Goal: Transaction & Acquisition: Purchase product/service

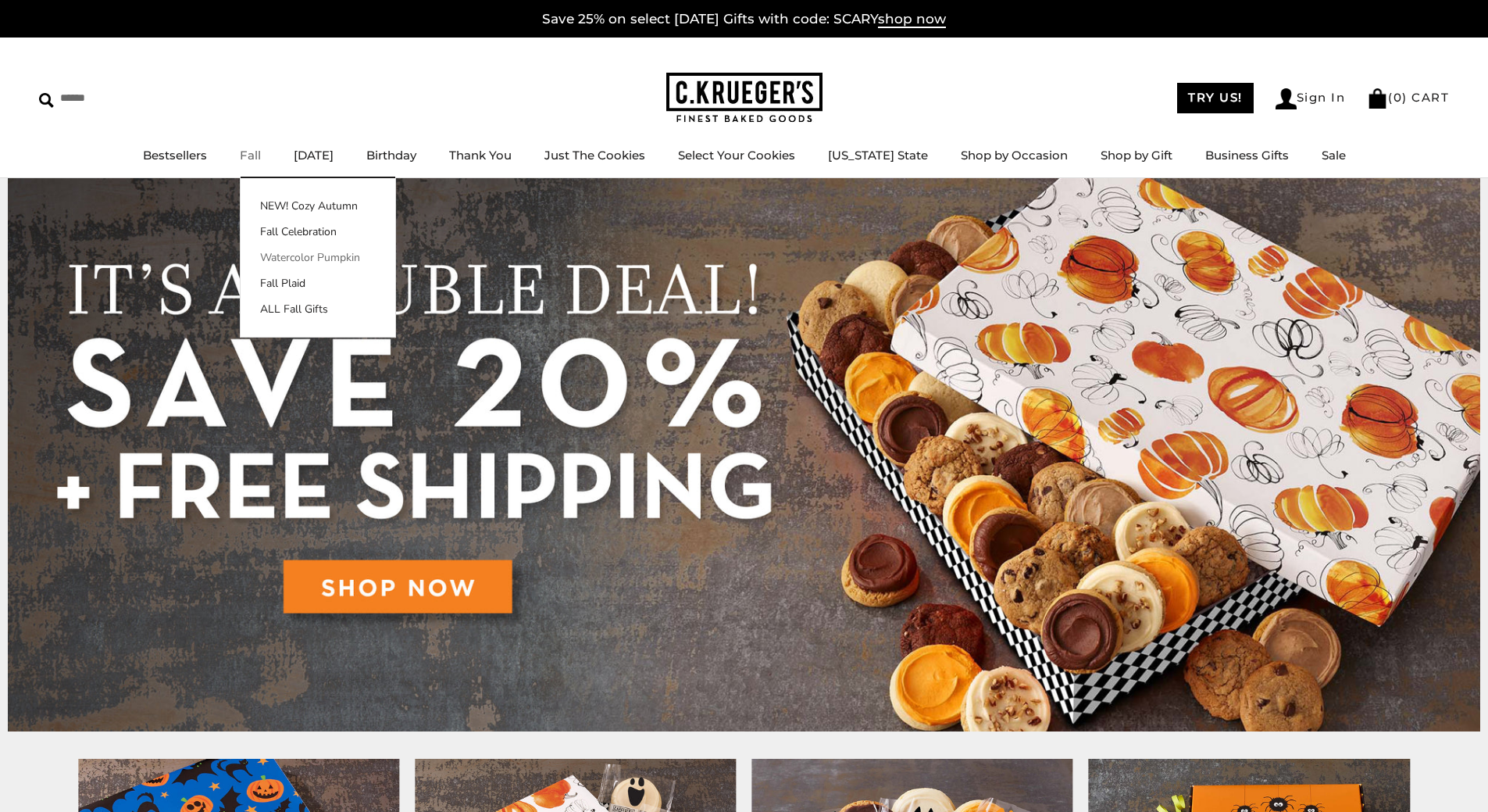
click at [318, 252] on link "Watercolor Pumpkin" at bounding box center [318, 257] width 155 height 16
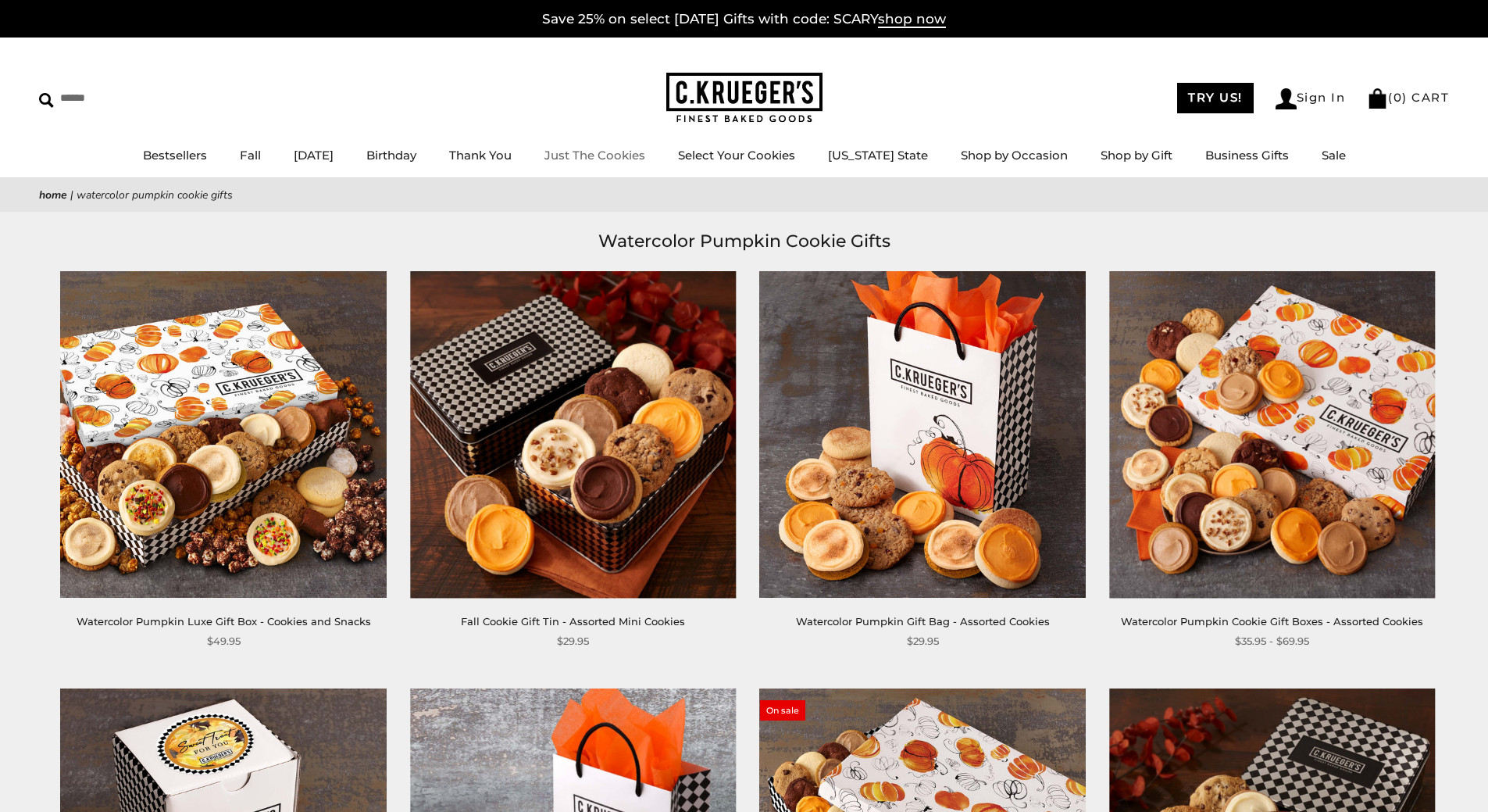
click at [639, 155] on link "Just The Cookies" at bounding box center [595, 155] width 101 height 15
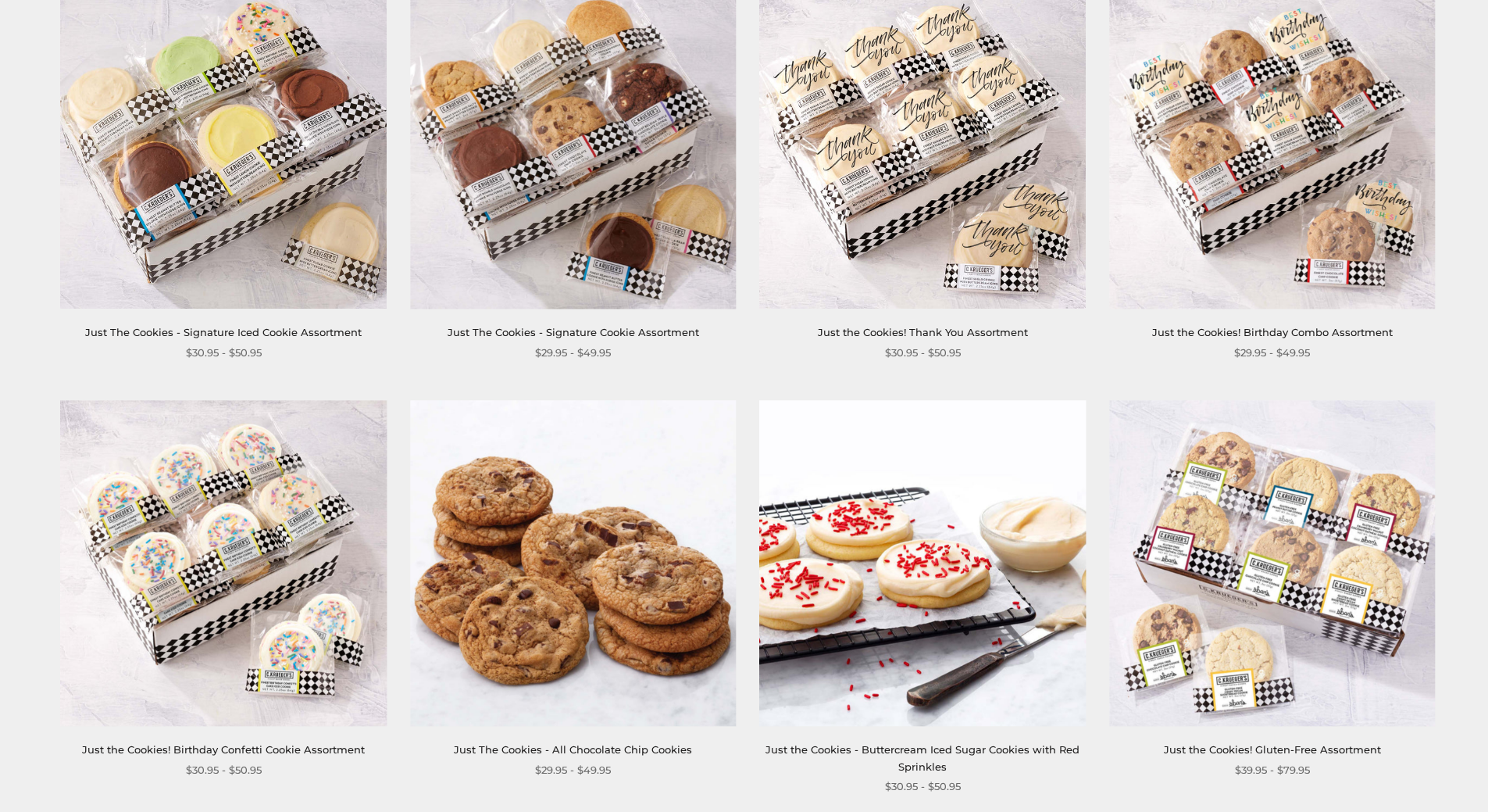
scroll to position [1171, 0]
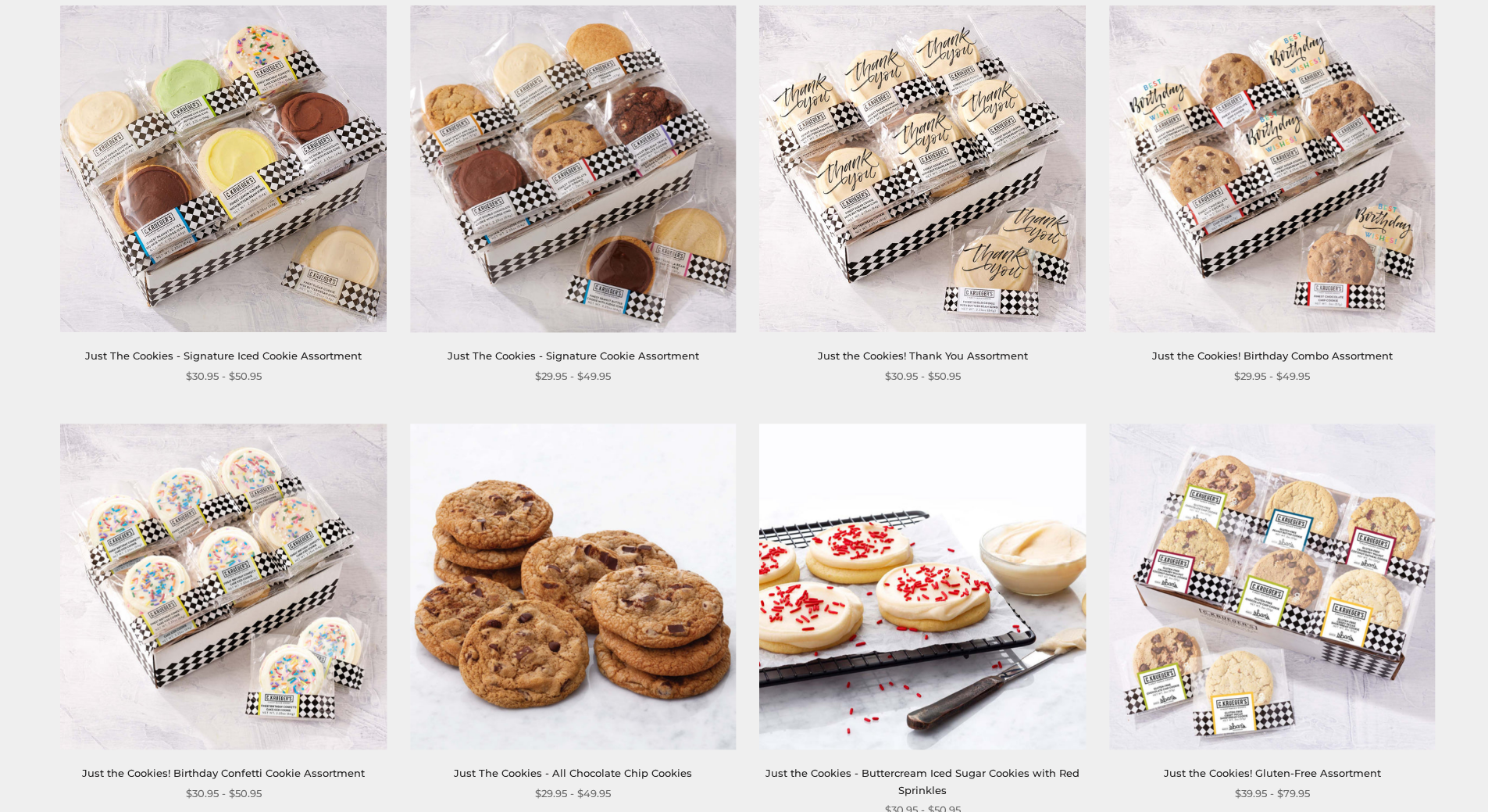
click at [1291, 594] on img at bounding box center [1272, 586] width 326 height 326
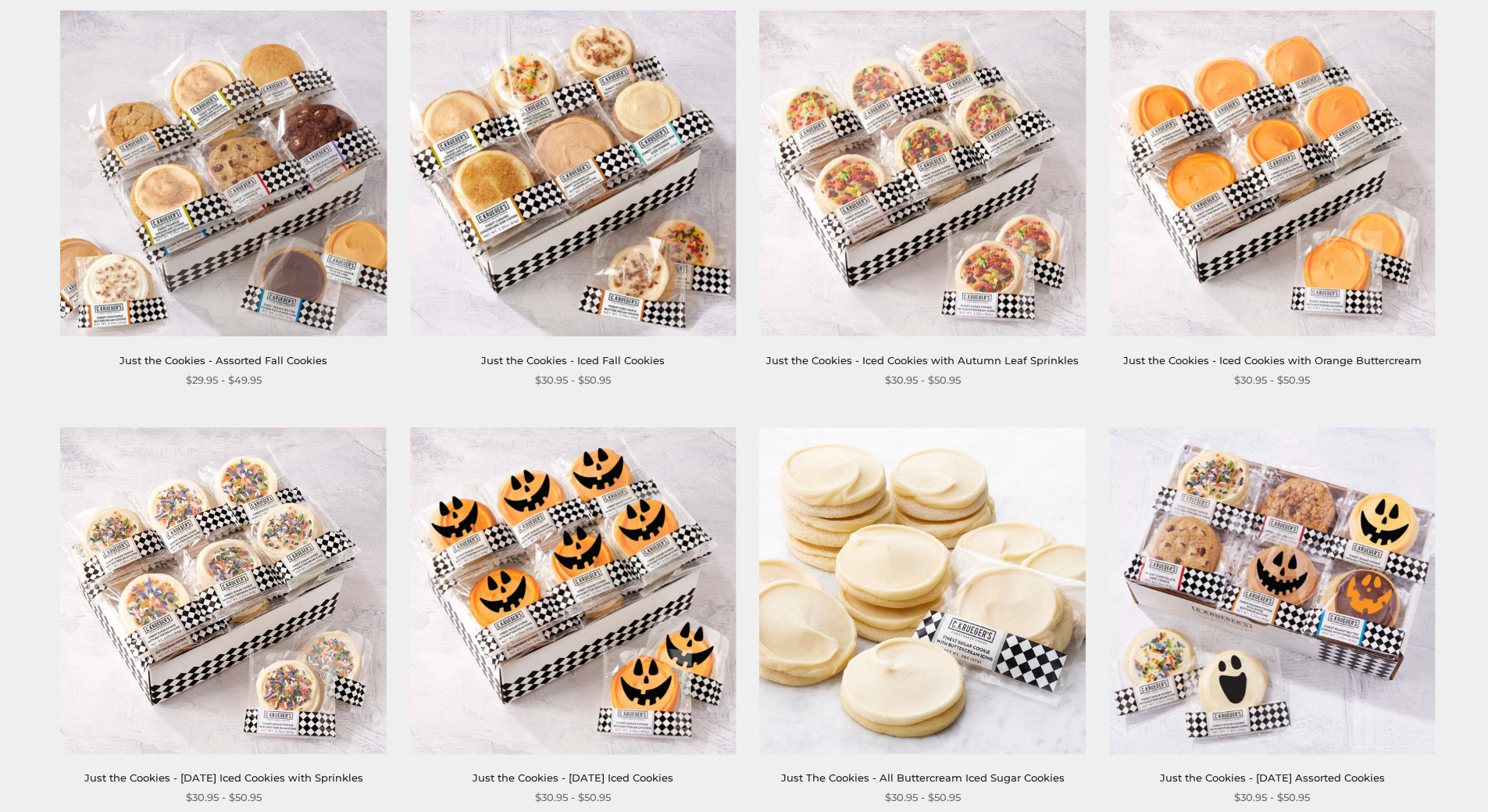
scroll to position [313, 0]
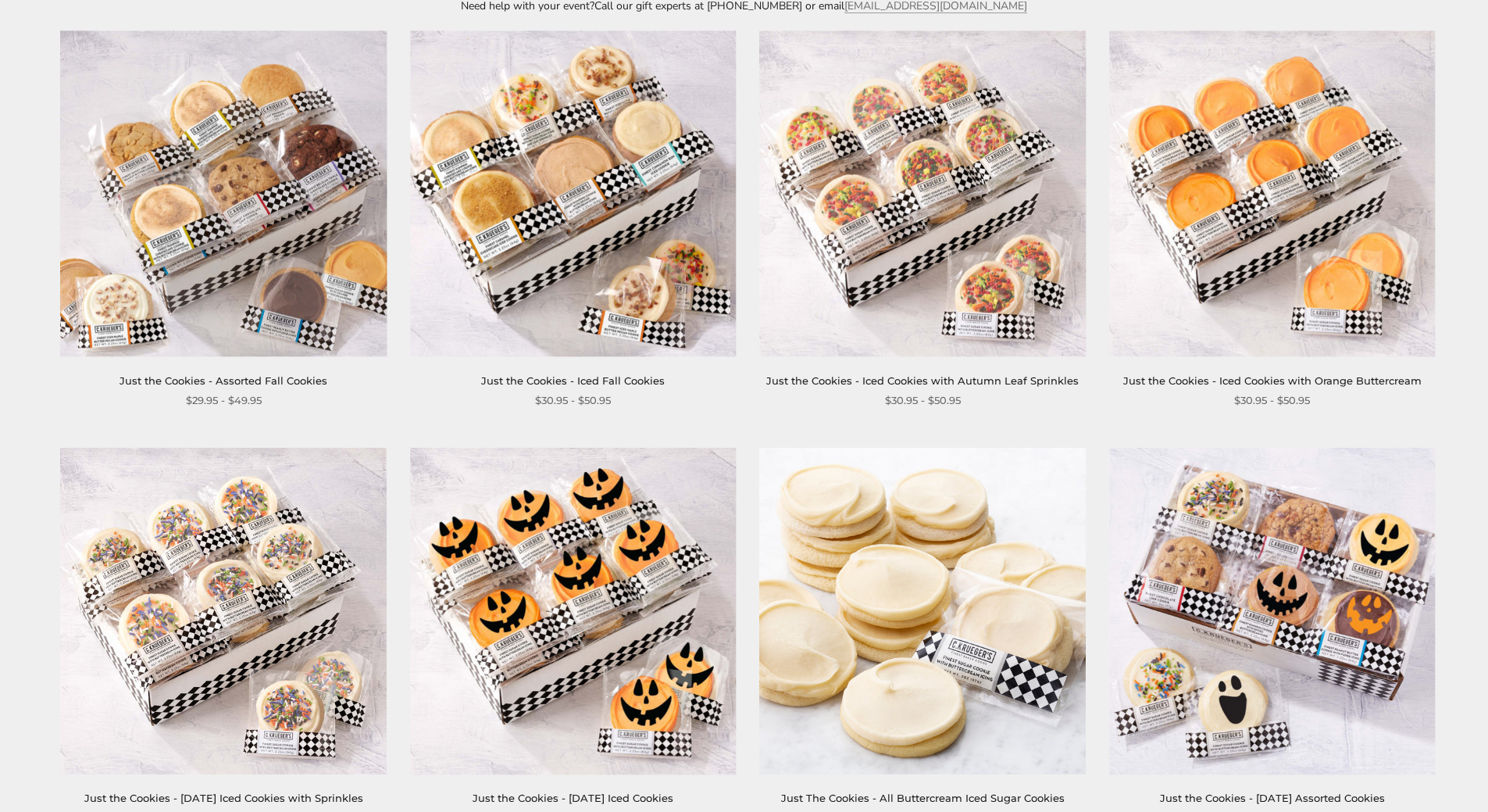
click at [669, 226] on img at bounding box center [572, 193] width 326 height 326
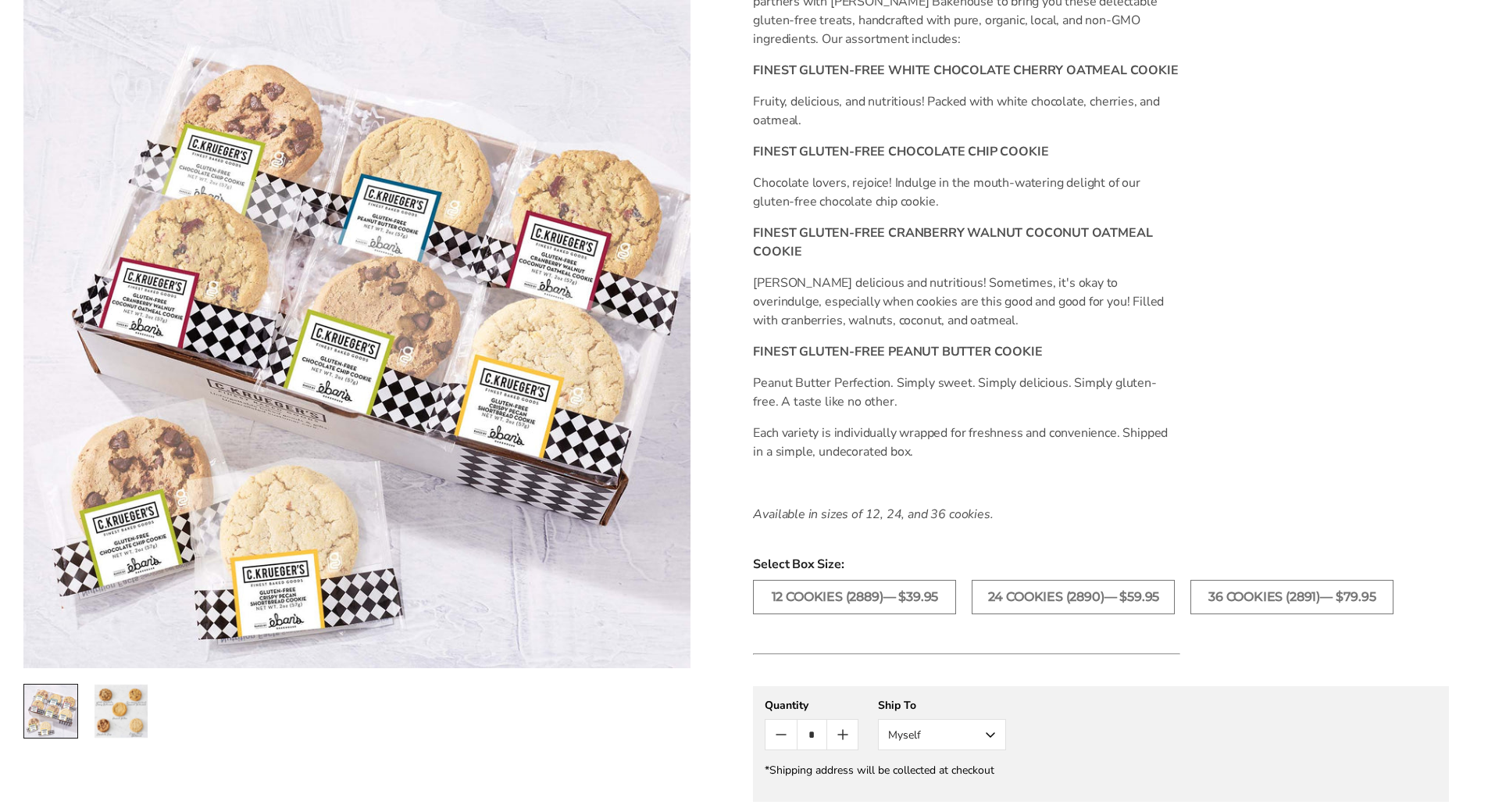
scroll to position [547, 0]
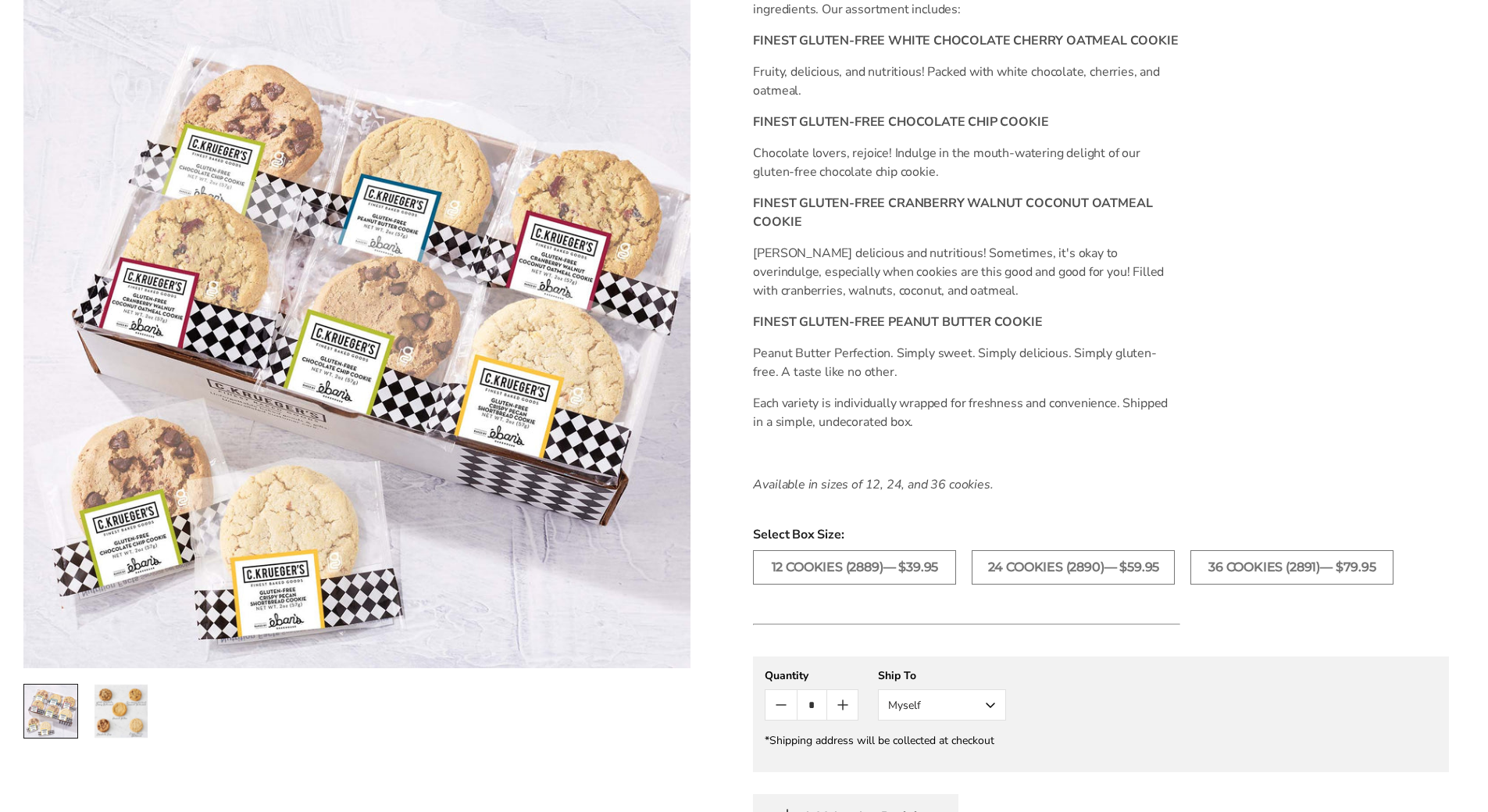
click at [121, 715] on img "2 / 2" at bounding box center [121, 710] width 53 height 53
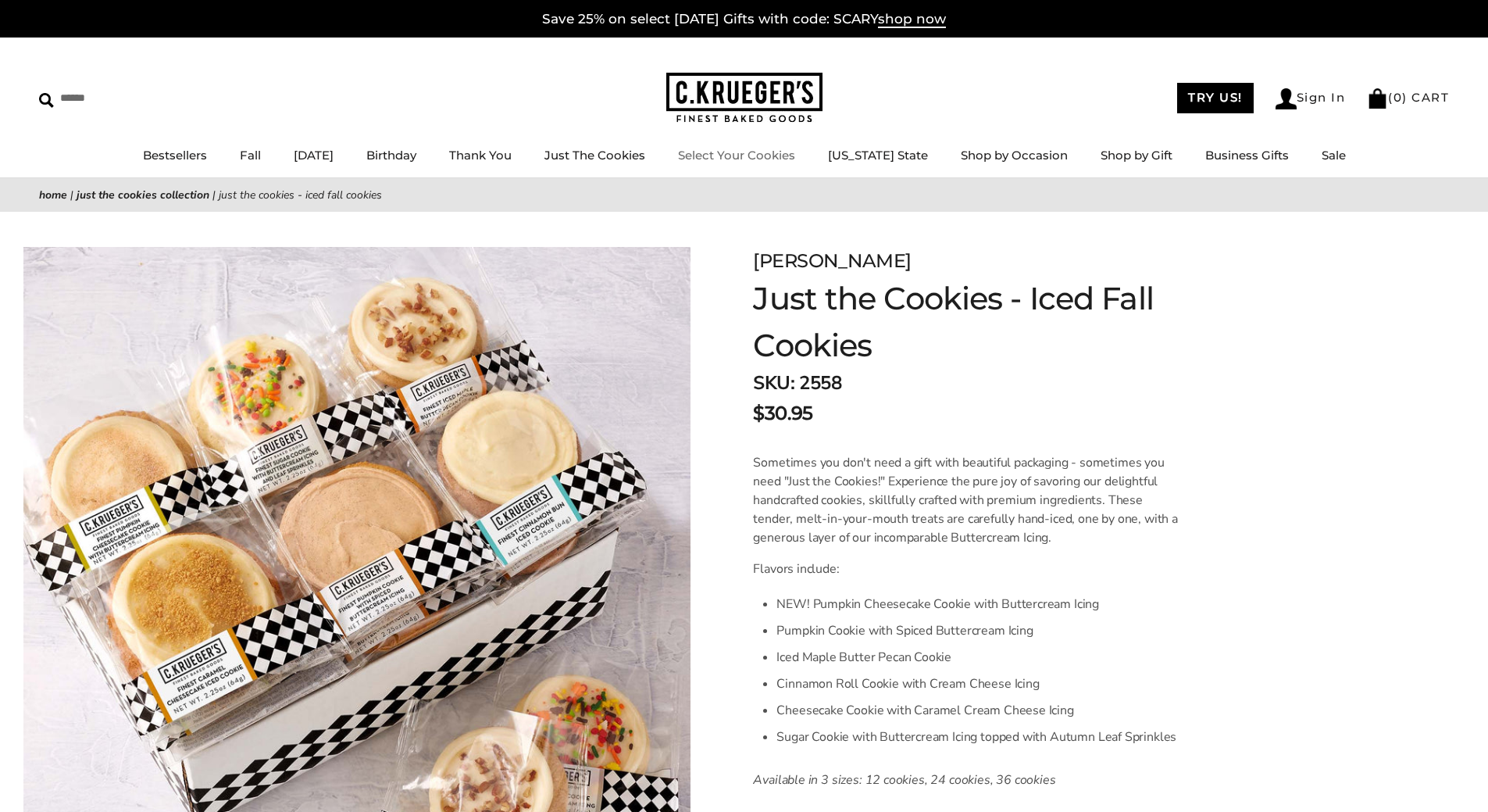
click at [795, 152] on link "Select Your Cookies" at bounding box center [736, 155] width 117 height 15
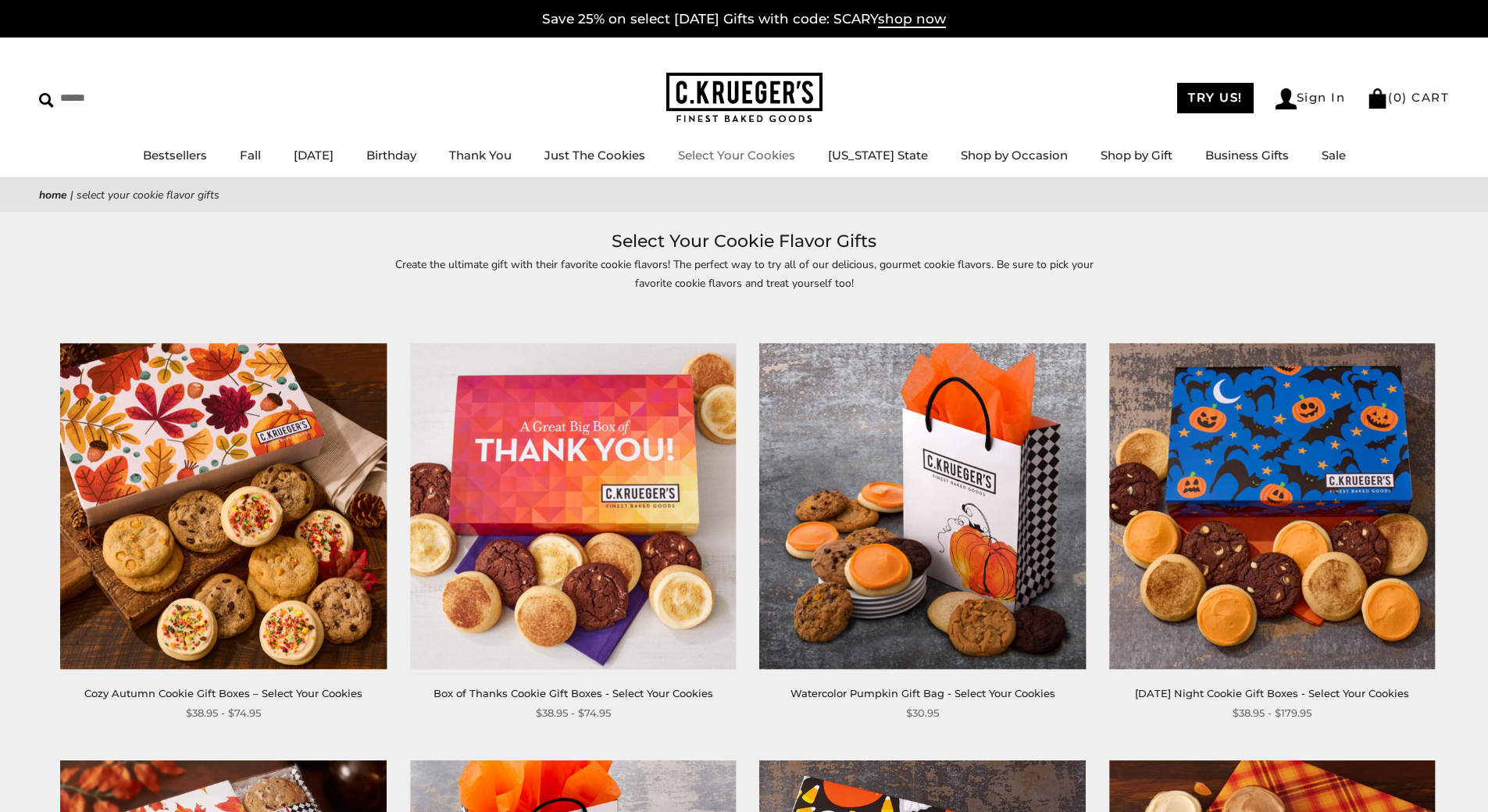
click at [748, 155] on link "Select Your Cookies" at bounding box center [736, 155] width 117 height 15
click at [637, 161] on link "Just The Cookies" at bounding box center [595, 155] width 101 height 15
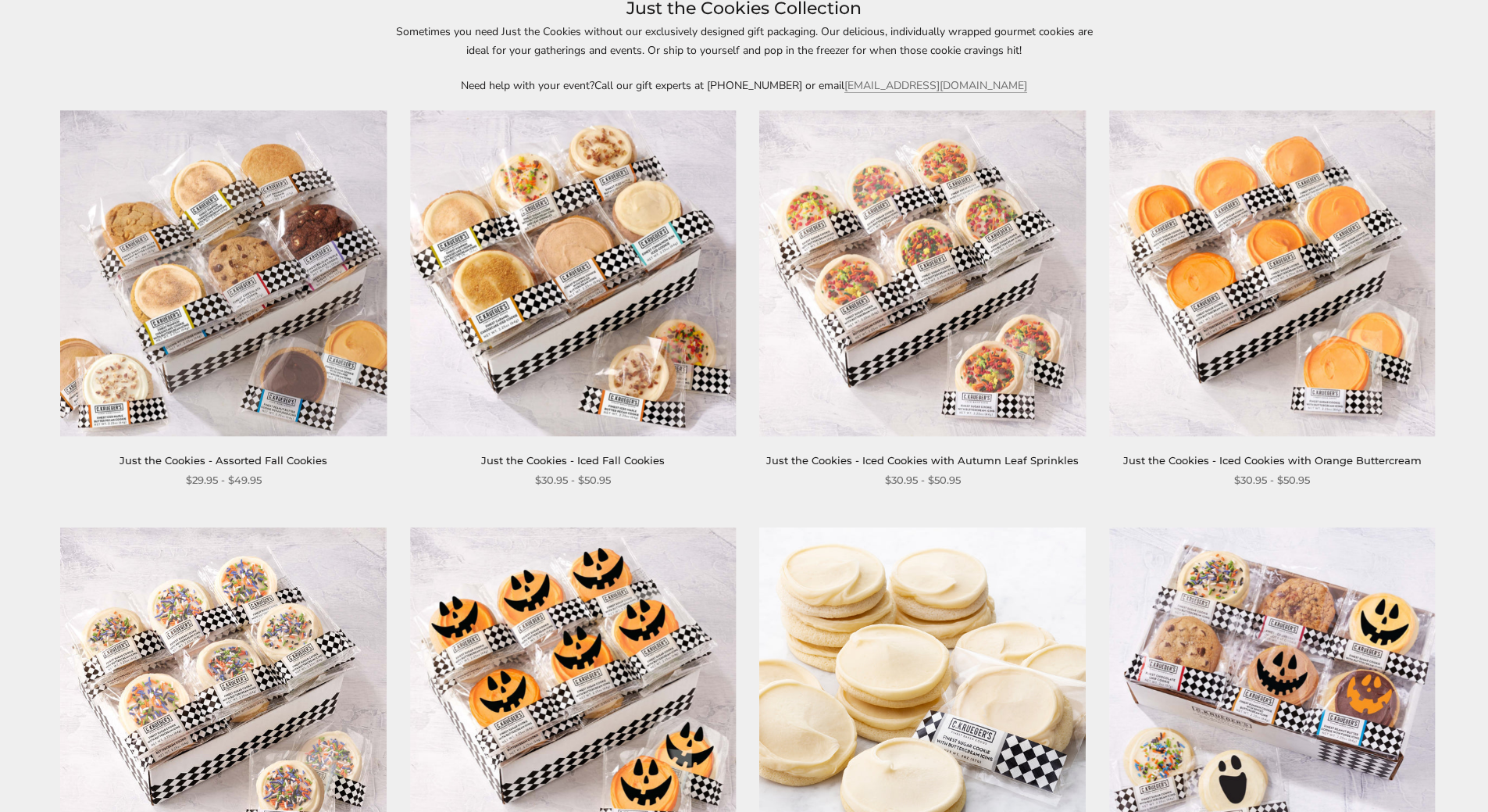
scroll to position [234, 0]
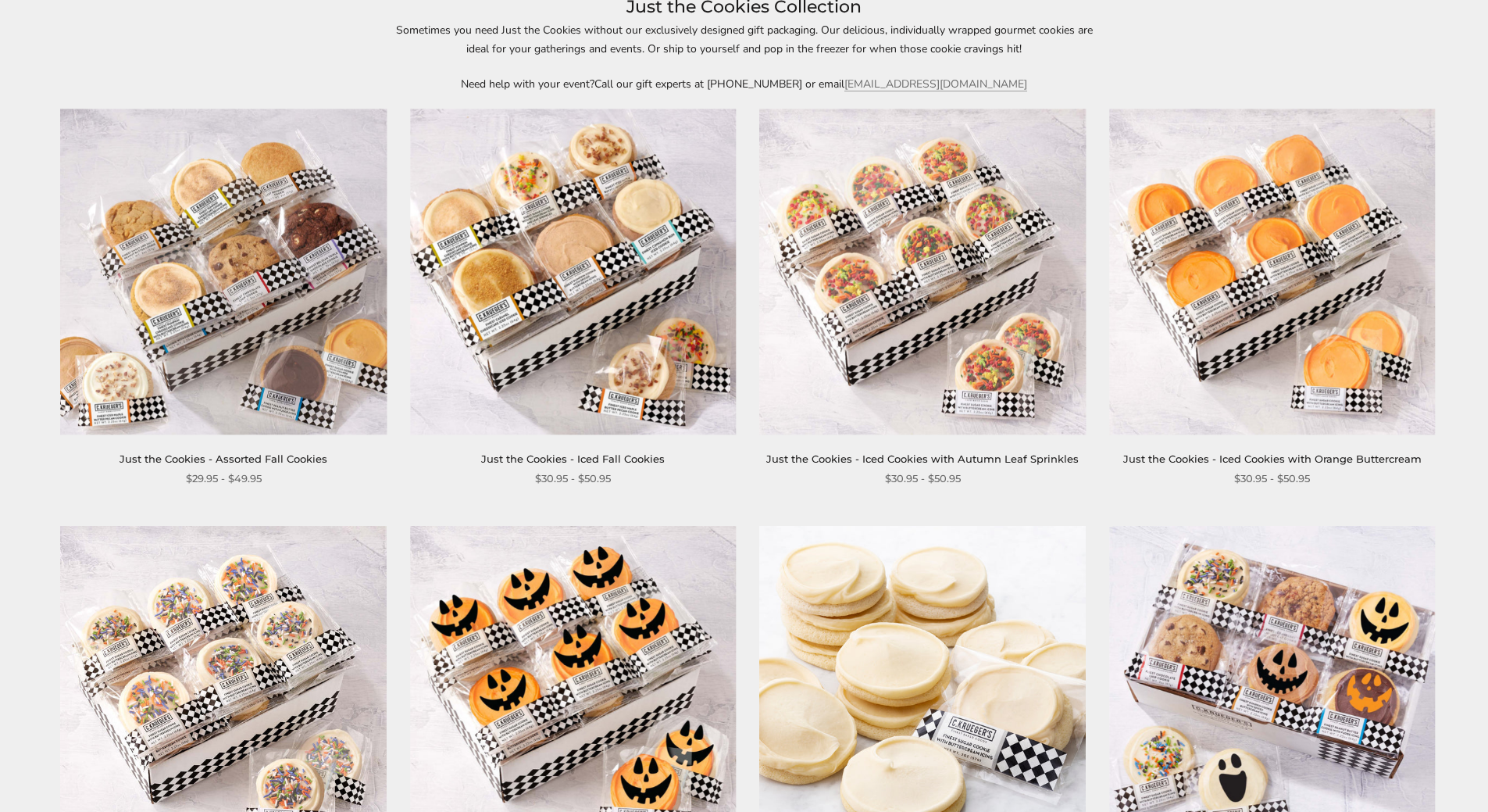
click at [1286, 314] on img at bounding box center [1272, 271] width 326 height 326
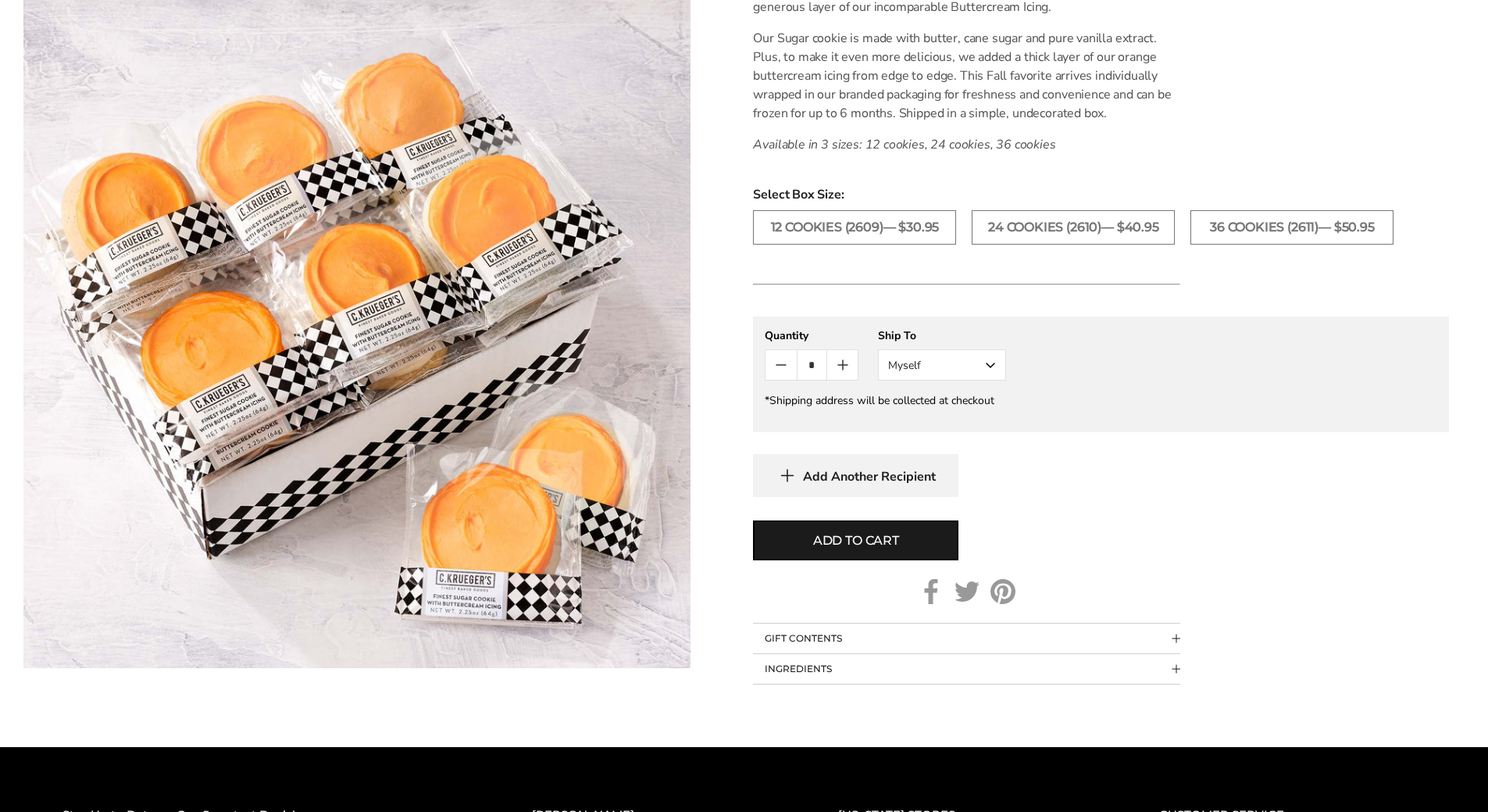
scroll to position [860, 0]
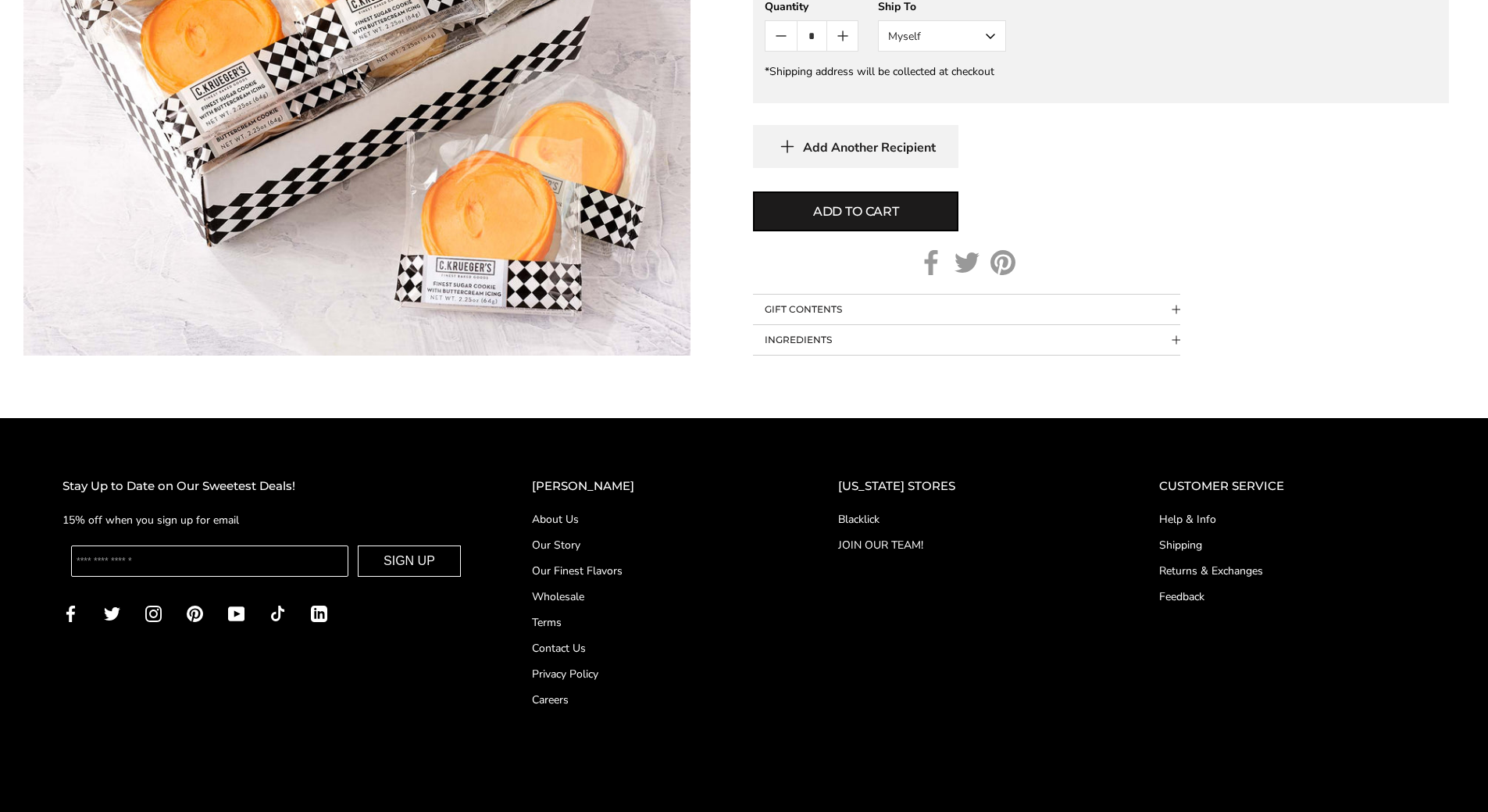
click at [1005, 347] on button "INGREDIENTS" at bounding box center [966, 339] width 427 height 29
